Goal: Task Accomplishment & Management: Use online tool/utility

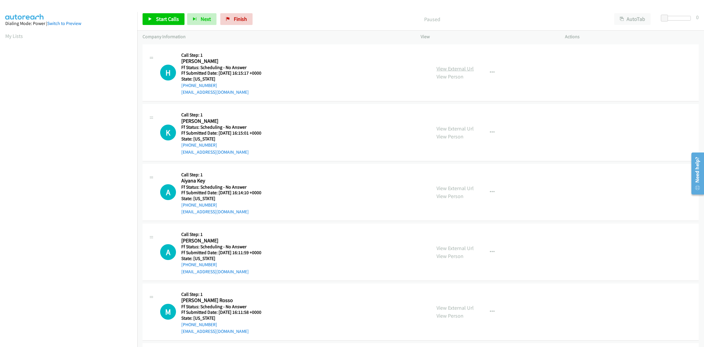
click at [462, 68] on link "View External Url" at bounding box center [455, 68] width 37 height 7
click at [441, 128] on link "View External Url" at bounding box center [455, 128] width 37 height 7
click at [456, 187] on link "View External Url" at bounding box center [455, 188] width 37 height 7
click at [467, 247] on link "View External Url" at bounding box center [455, 247] width 37 height 7
click at [459, 307] on link "View External Url" at bounding box center [455, 307] width 37 height 7
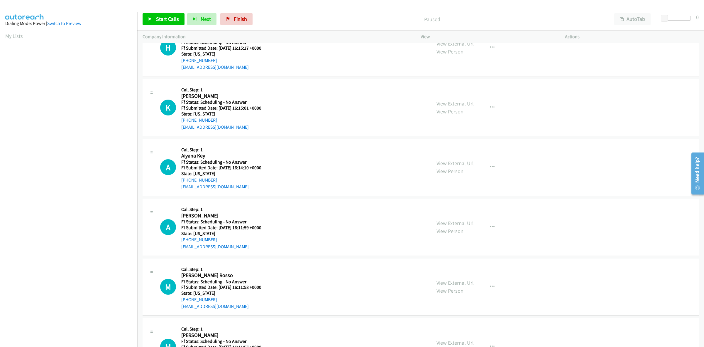
scroll to position [37, 0]
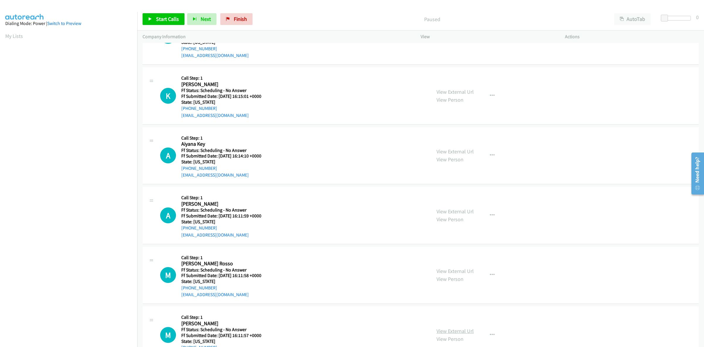
click at [459, 331] on link "View External Url" at bounding box center [455, 330] width 37 height 7
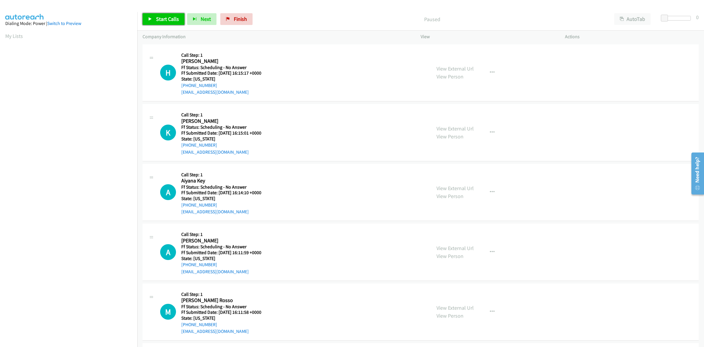
click at [156, 20] on span "Start Calls" at bounding box center [167, 19] width 23 height 7
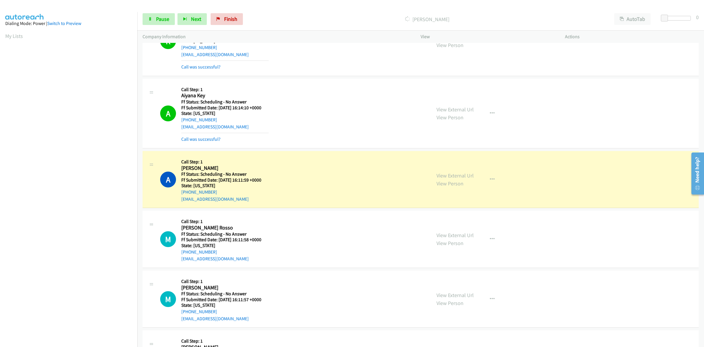
scroll to position [147, 0]
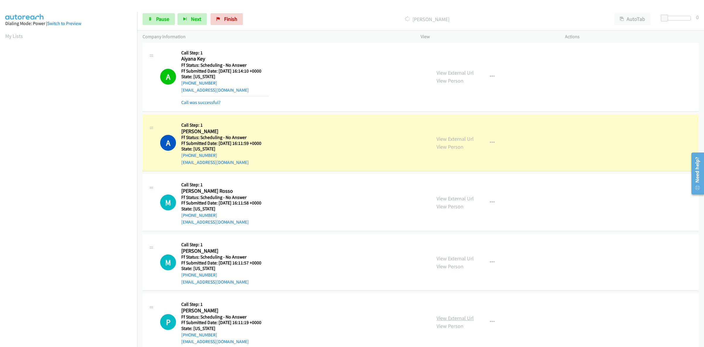
click at [455, 315] on link "View External Url" at bounding box center [455, 317] width 37 height 7
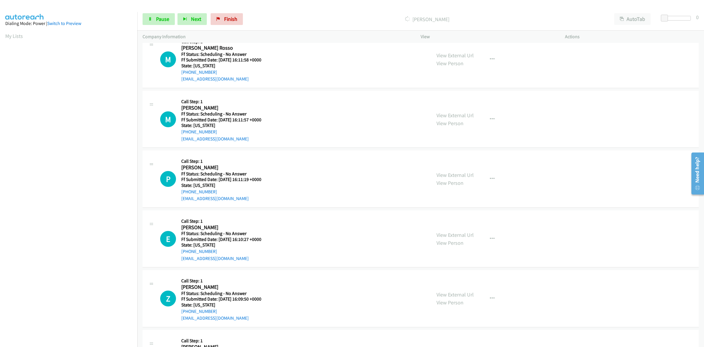
scroll to position [330, 0]
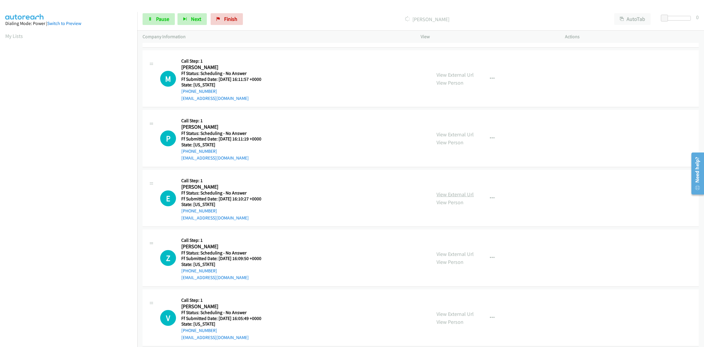
click at [451, 195] on link "View External Url" at bounding box center [455, 194] width 37 height 7
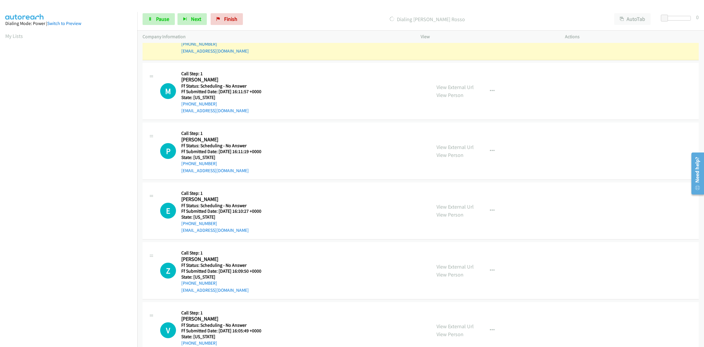
scroll to position [342, 0]
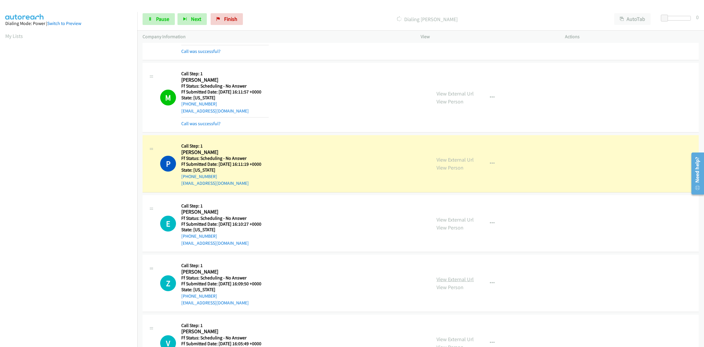
click at [452, 279] on link "View External Url" at bounding box center [455, 279] width 37 height 7
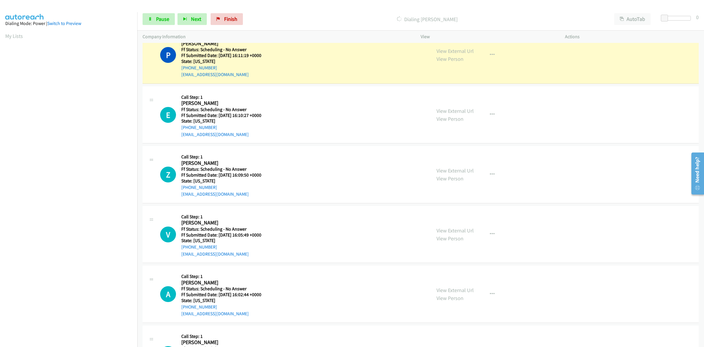
scroll to position [452, 0]
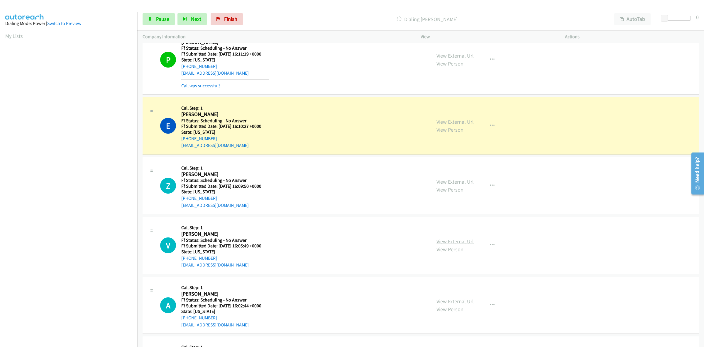
click at [462, 243] on link "View External Url" at bounding box center [455, 241] width 37 height 7
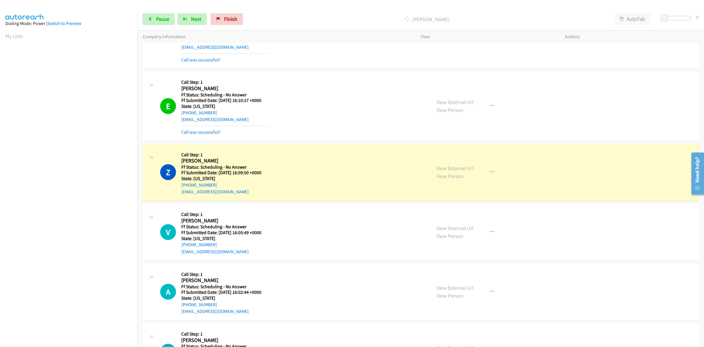
scroll to position [489, 0]
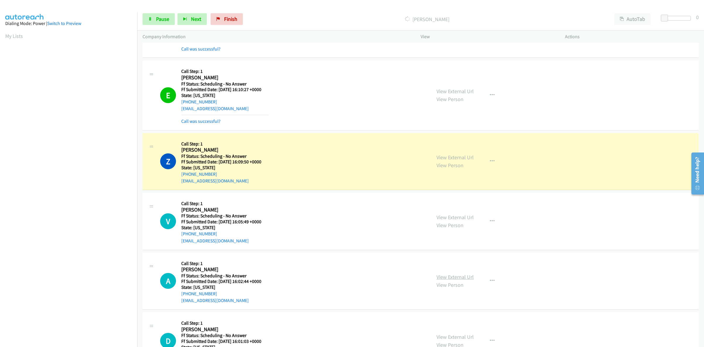
click at [468, 278] on link "View External Url" at bounding box center [455, 276] width 37 height 7
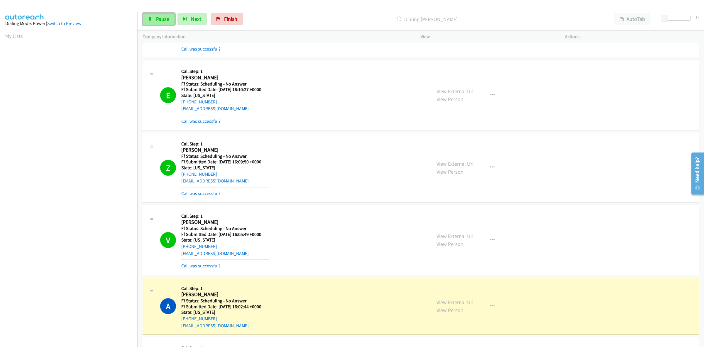
click at [163, 21] on span "Pause" at bounding box center [162, 19] width 13 height 7
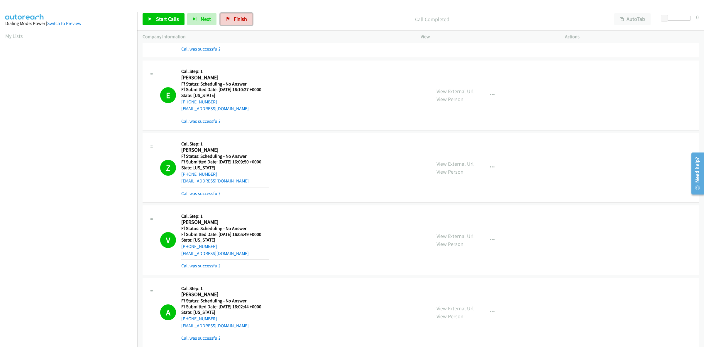
drag, startPoint x: 247, startPoint y: 18, endPoint x: 382, endPoint y: 43, distance: 137.2
click at [247, 18] on link "Finish" at bounding box center [236, 19] width 32 height 12
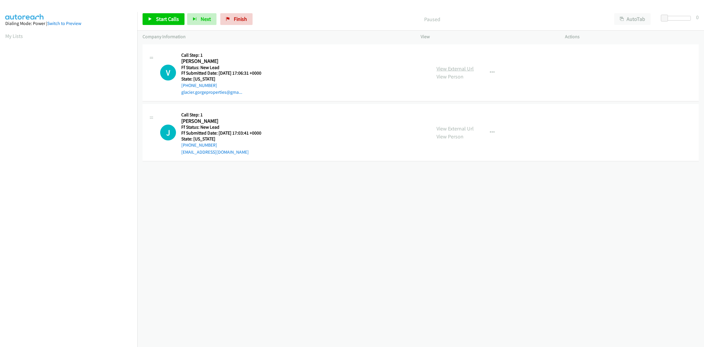
click at [470, 68] on link "View External Url" at bounding box center [455, 68] width 37 height 7
click at [453, 126] on link "View External Url" at bounding box center [455, 128] width 37 height 7
click at [165, 22] on span "Start Calls" at bounding box center [167, 19] width 23 height 7
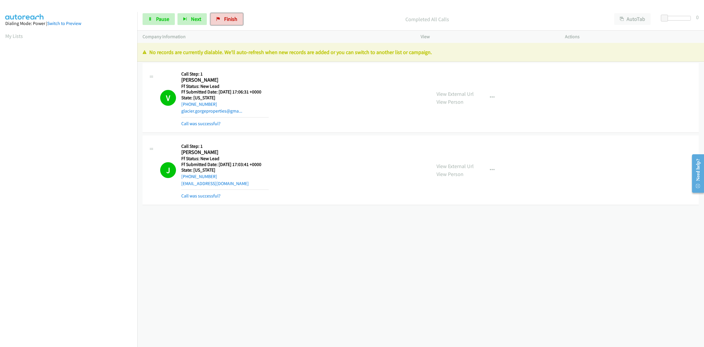
click at [229, 16] on span "Finish" at bounding box center [230, 19] width 13 height 7
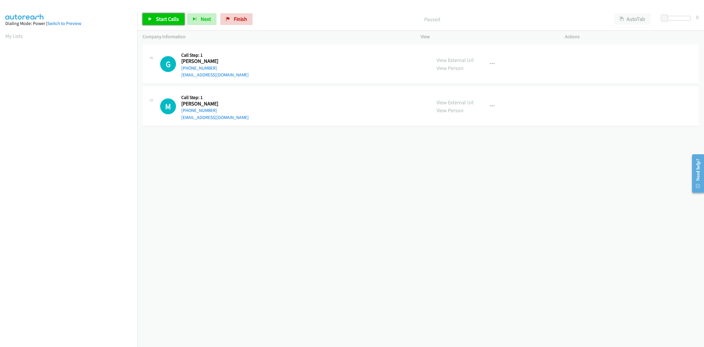
click at [164, 17] on span "Start Calls" at bounding box center [167, 19] width 23 height 7
click at [448, 59] on link "View External Url" at bounding box center [455, 60] width 37 height 7
click at [466, 99] on link "View External Url" at bounding box center [455, 102] width 37 height 7
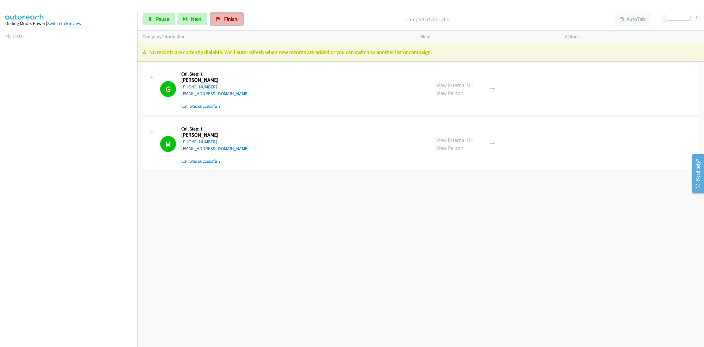
click at [221, 15] on link "Finish" at bounding box center [227, 19] width 32 height 12
